Goal: Task Accomplishment & Management: Complete application form

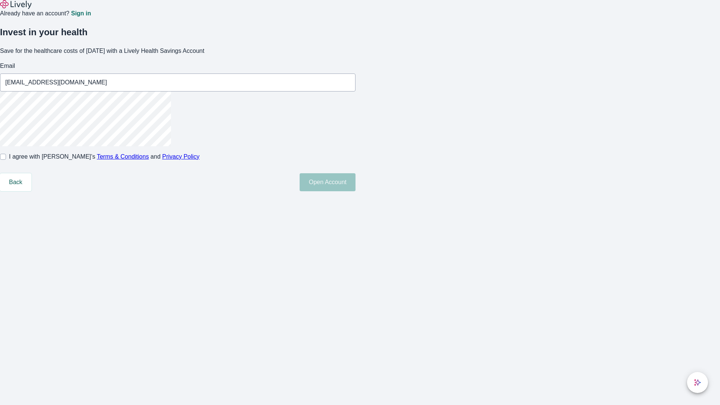
click at [6, 160] on input "I agree with Lively’s Terms & Conditions and Privacy Policy" at bounding box center [3, 157] width 6 height 6
checkbox input "true"
click at [355, 191] on button "Open Account" at bounding box center [328, 182] width 56 height 18
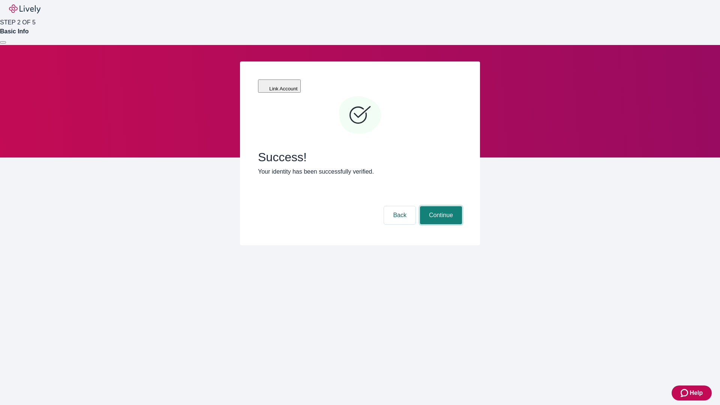
click at [440, 206] on button "Continue" at bounding box center [441, 215] width 42 height 18
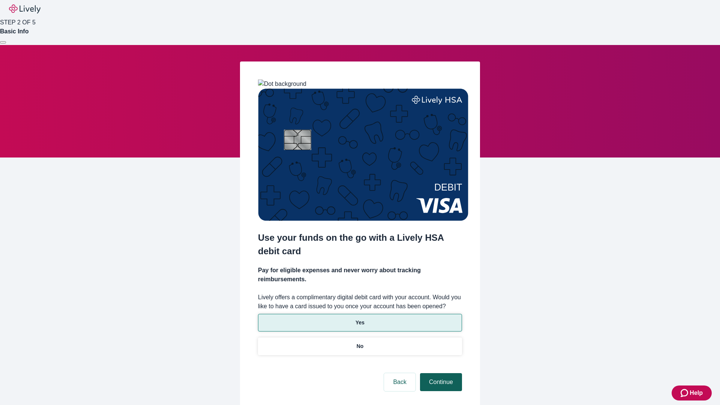
click at [359, 319] on p "Yes" at bounding box center [359, 323] width 9 height 8
click at [440, 373] on button "Continue" at bounding box center [441, 382] width 42 height 18
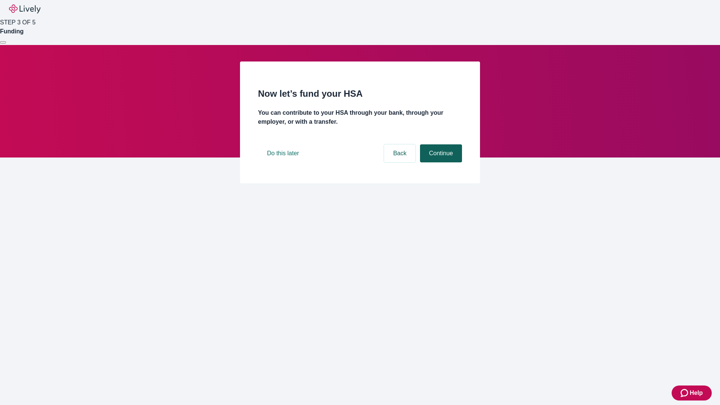
click at [440, 162] on button "Continue" at bounding box center [441, 153] width 42 height 18
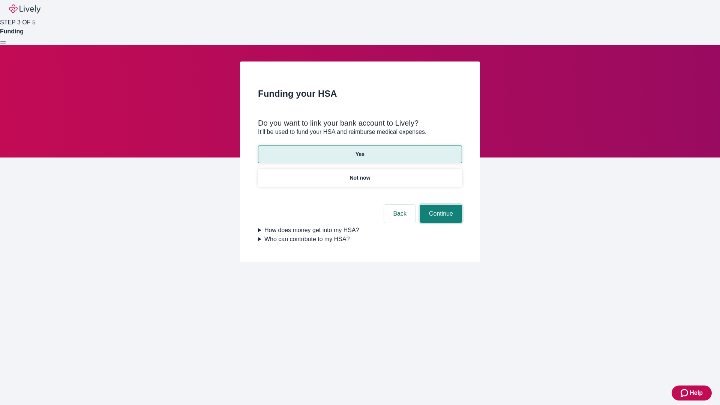
click at [440, 205] on button "Continue" at bounding box center [441, 214] width 42 height 18
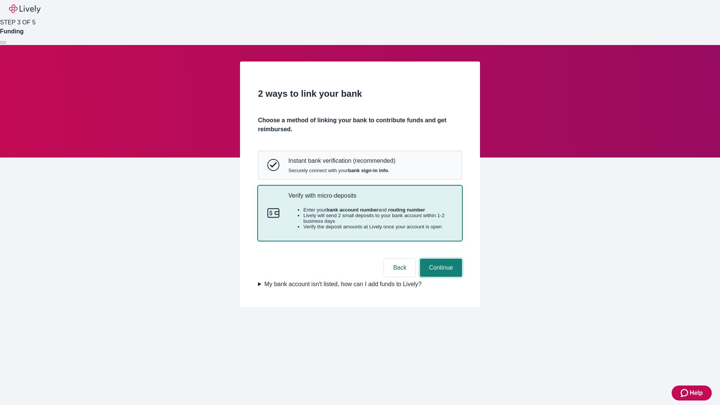
click at [440, 277] on button "Continue" at bounding box center [441, 268] width 42 height 18
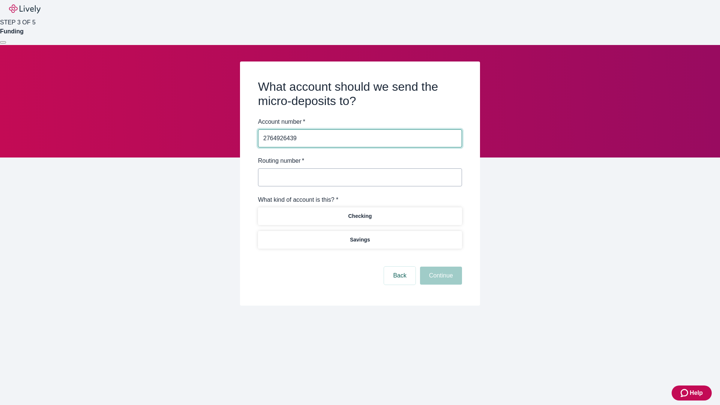
type input "2764926439"
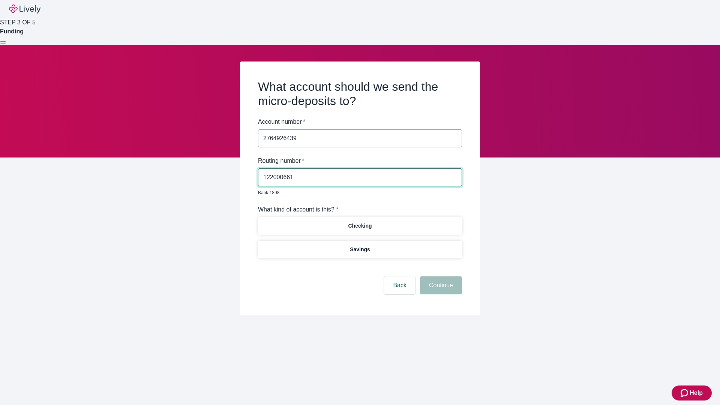
type input "122000661"
click at [359, 222] on p "Checking" at bounding box center [360, 226] width 24 height 8
click at [440, 277] on button "Continue" at bounding box center [441, 285] width 42 height 18
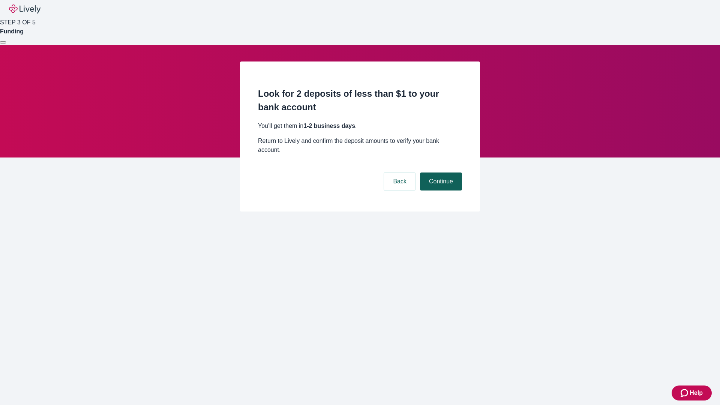
click at [440, 172] on button "Continue" at bounding box center [441, 181] width 42 height 18
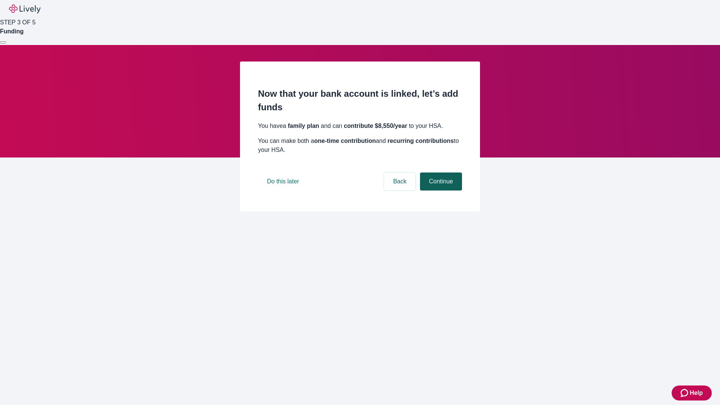
click at [440, 190] on button "Continue" at bounding box center [441, 181] width 42 height 18
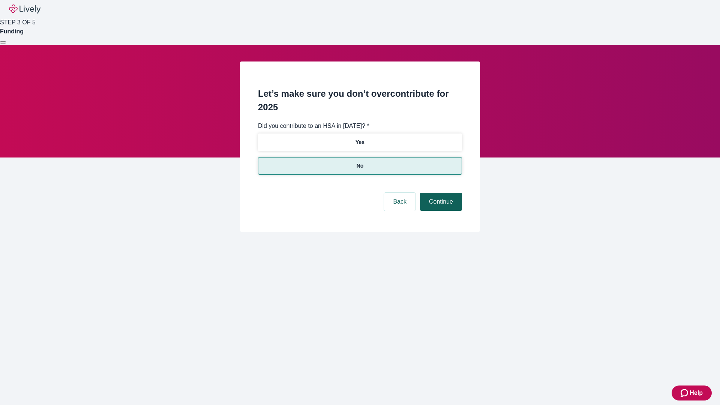
click at [440, 193] on button "Continue" at bounding box center [441, 202] width 42 height 18
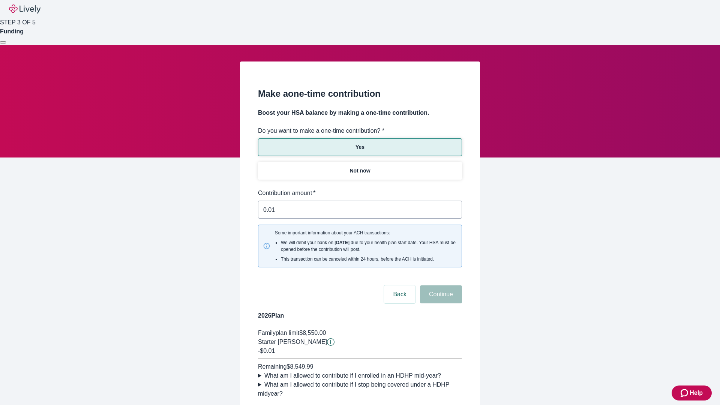
type input "0.01"
click at [440, 285] on button "Continue" at bounding box center [441, 294] width 42 height 18
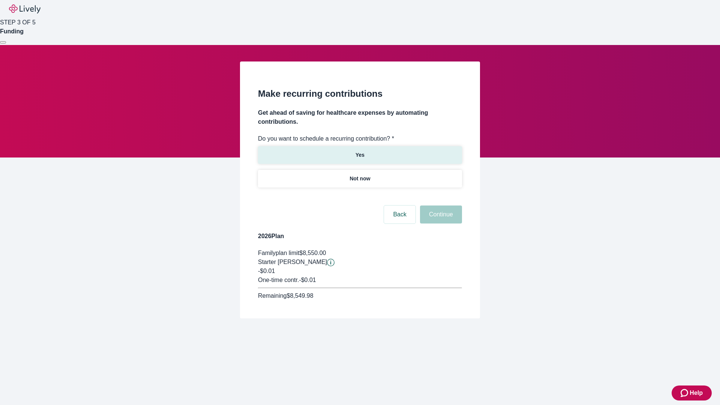
click at [359, 151] on p "Yes" at bounding box center [359, 155] width 9 height 8
click at [359, 196] on body "Help STEP 3 OF 5 Funding Make recurring contributions Get ahead of saving for h…" at bounding box center [360, 177] width 720 height 354
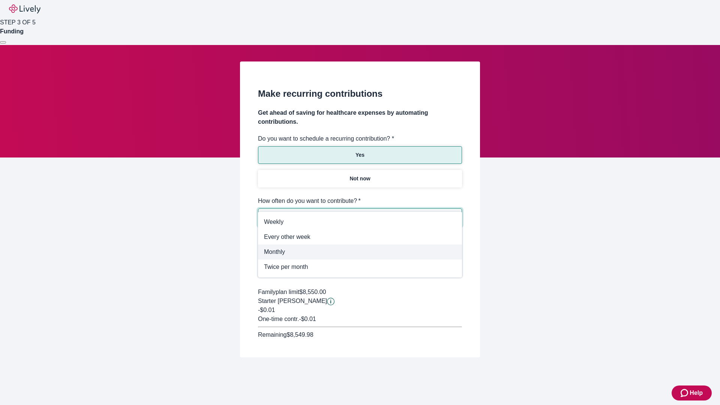
click at [360, 252] on span "Monthly" at bounding box center [360, 251] width 192 height 9
type input "Monthly"
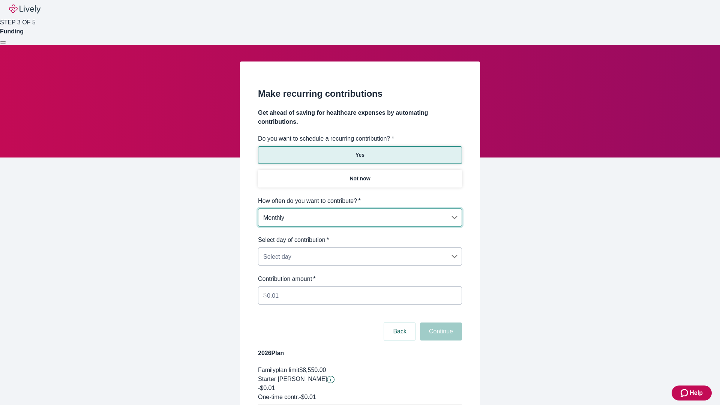
click at [359, 235] on body "Help STEP 3 OF 5 Funding Make recurring contributions Get ahead of saving for h…" at bounding box center [360, 235] width 720 height 471
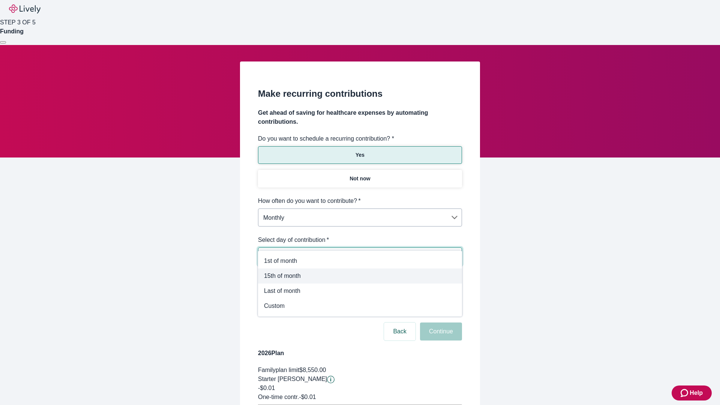
click at [360, 276] on span "15th of month" at bounding box center [360, 275] width 192 height 9
type input "Monthly15th"
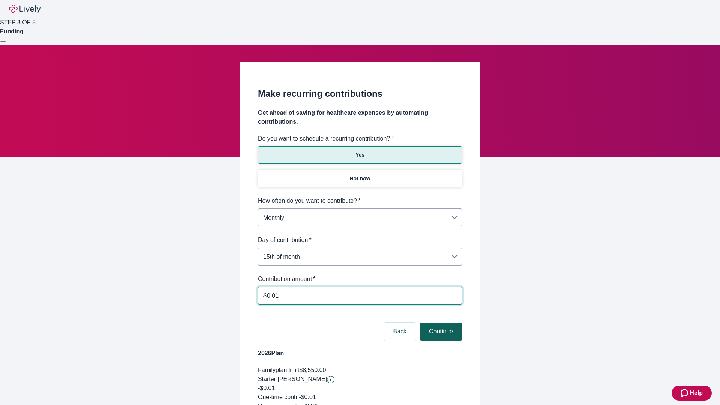
click at [440, 322] on button "Continue" at bounding box center [441, 331] width 42 height 18
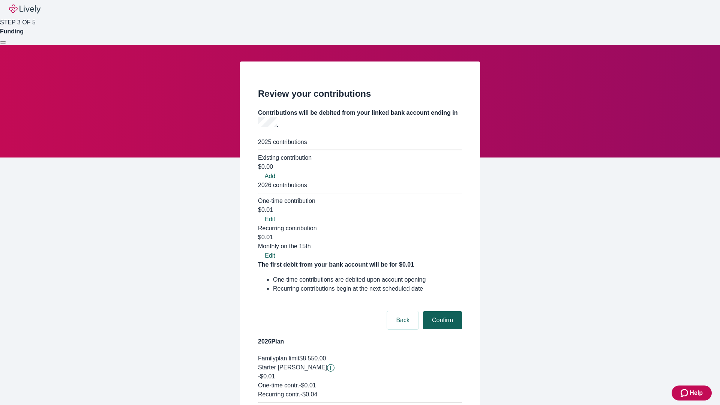
click at [441, 311] on button "Confirm" at bounding box center [442, 320] width 39 height 18
